Goal: Information Seeking & Learning: Learn about a topic

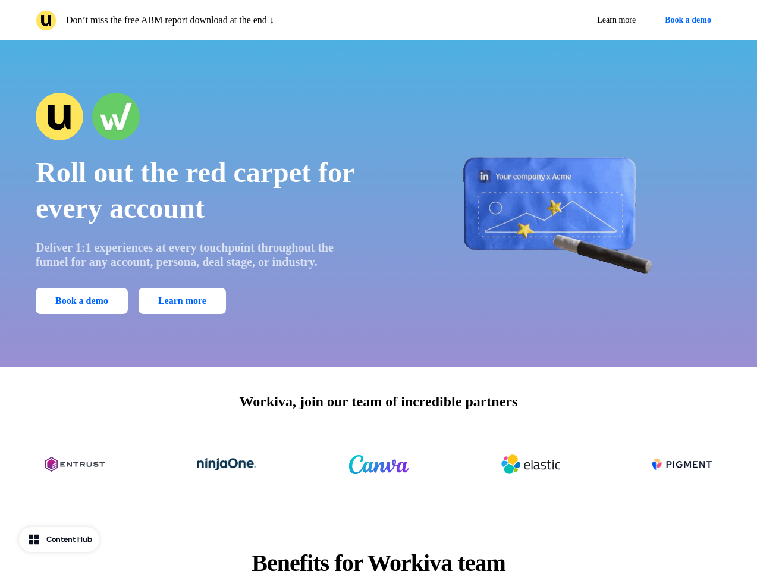
click at [378, 20] on div "Don’t miss the free ABM report download at the end ↓ Learn more Book a demo" at bounding box center [378, 20] width 757 height 40
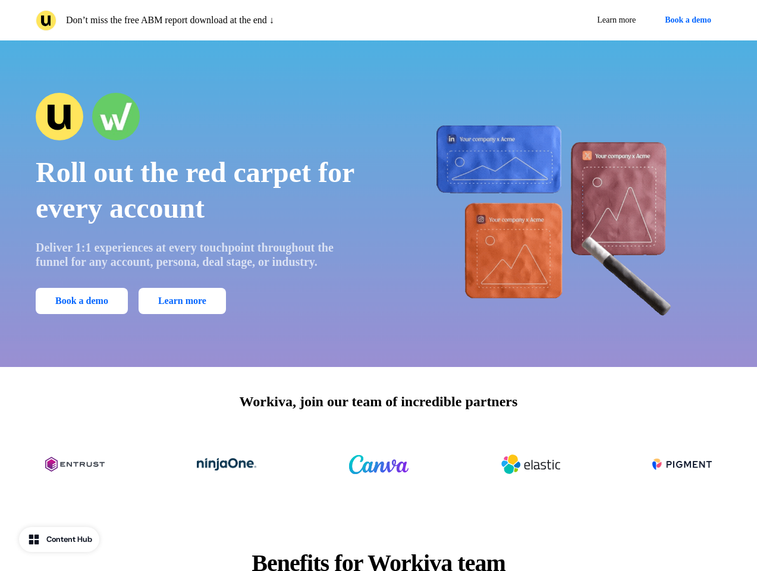
click at [205, 20] on p "Don’t miss the free ABM report download at the end ↓" at bounding box center [170, 20] width 208 height 14
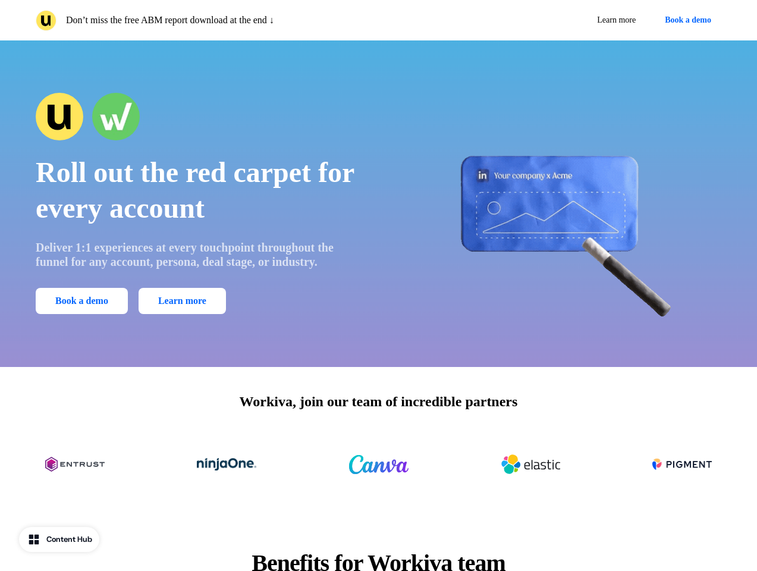
click at [553, 20] on div "Learn more Book a demo" at bounding box center [553, 20] width 339 height 21
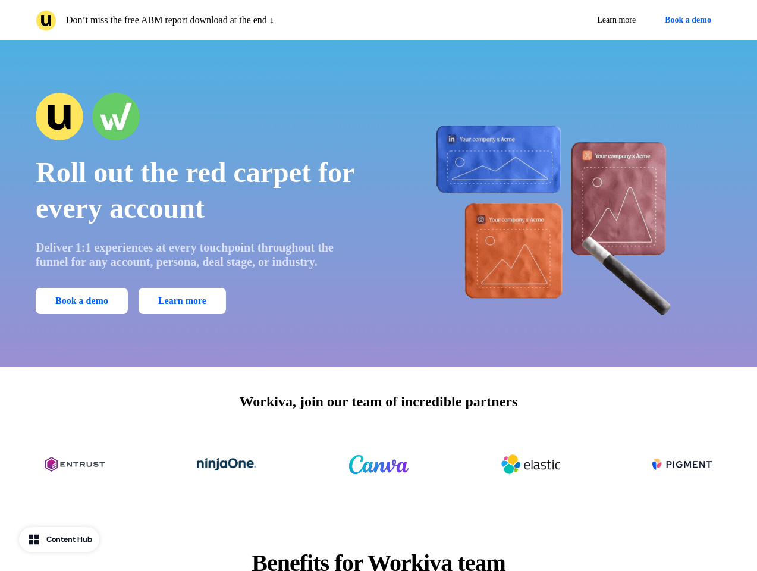
click at [686, 20] on button "Book a demo" at bounding box center [688, 20] width 67 height 21
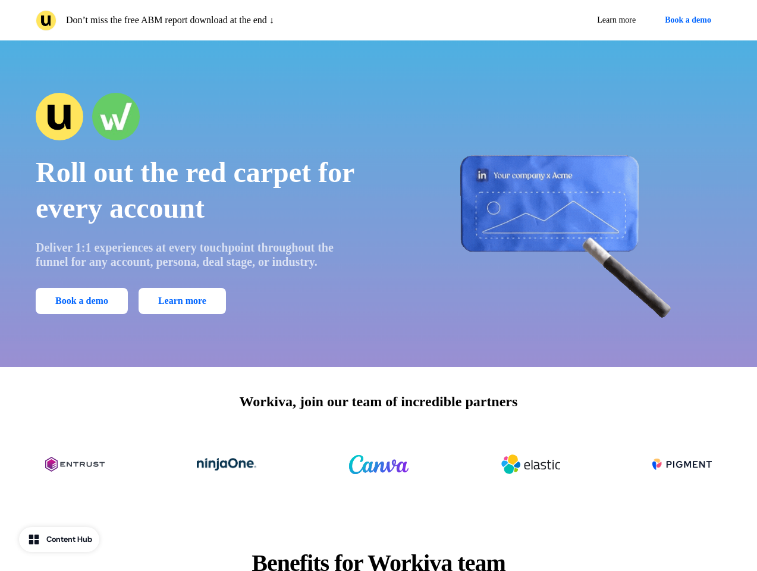
click at [378, 203] on div "Roll out the red carpet for every account Deliver 1:1 experiences at every touc…" at bounding box center [378, 203] width 757 height 327
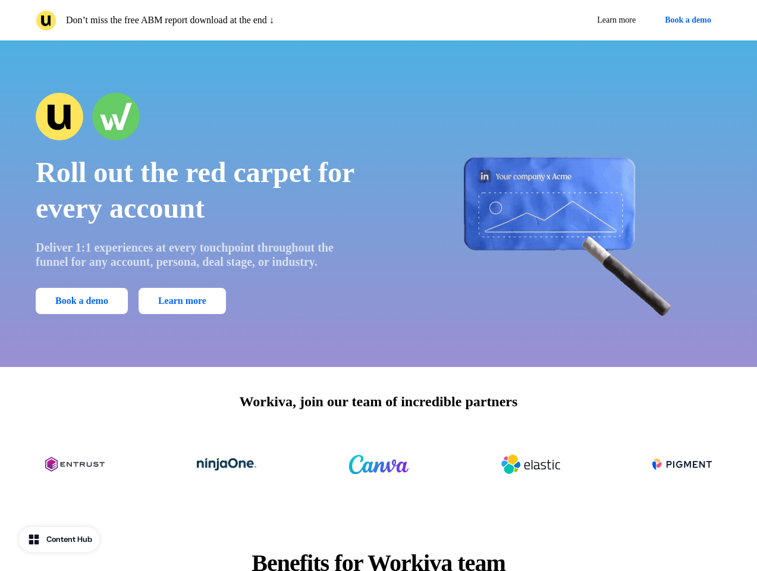
scroll to position [3013, 0]
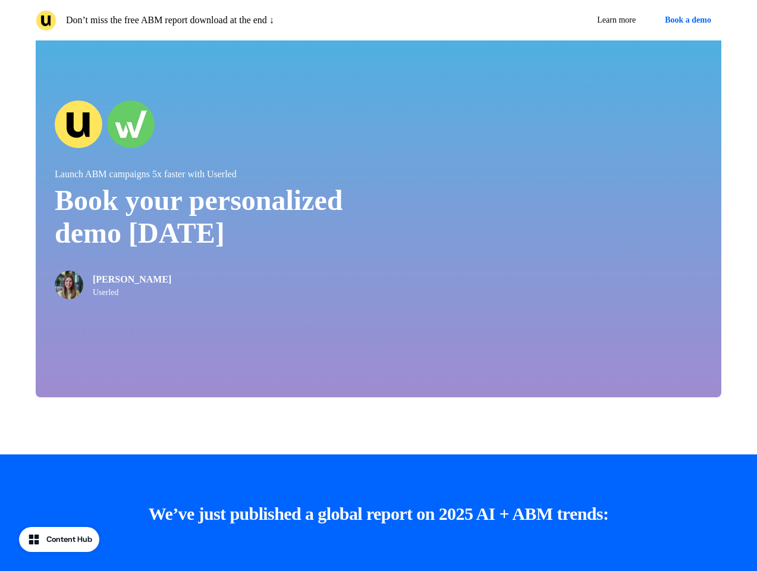
click at [378, 455] on div at bounding box center [378, 435] width 757 height 38
